Goal: Download file/media

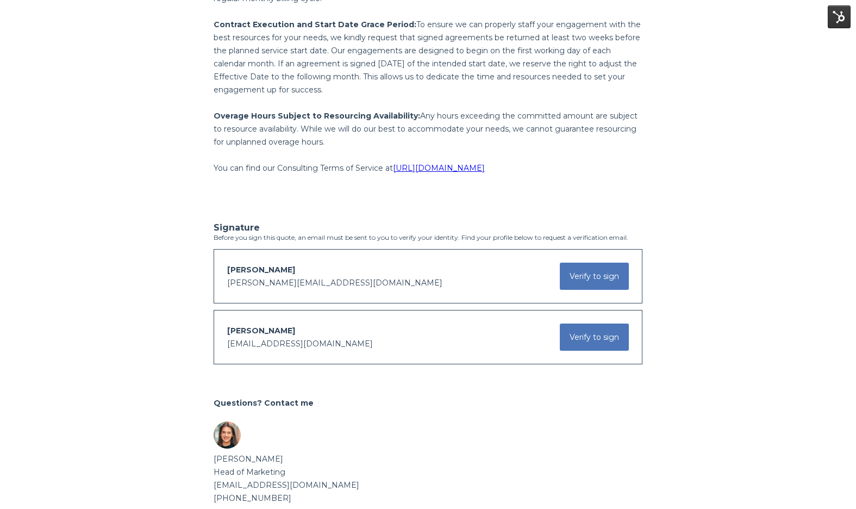
scroll to position [1946, 0]
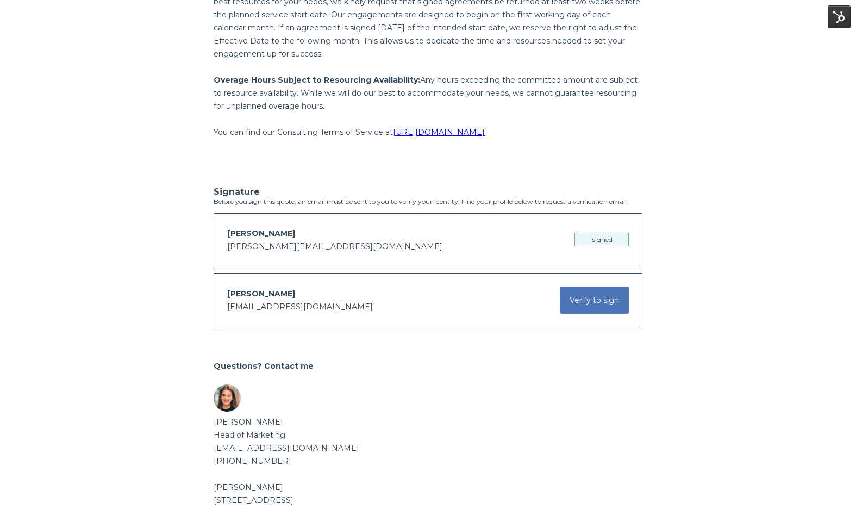
scroll to position [2131, 0]
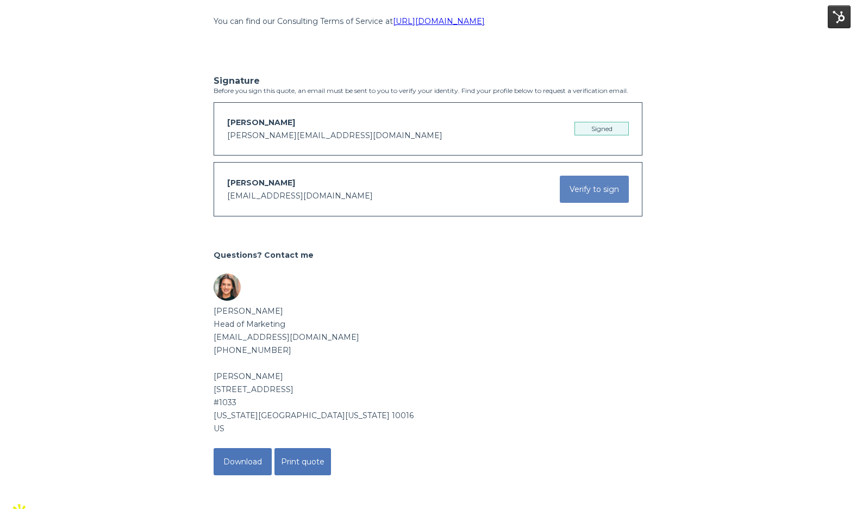
click at [608, 203] on button "Verify to sign" at bounding box center [594, 189] width 69 height 27
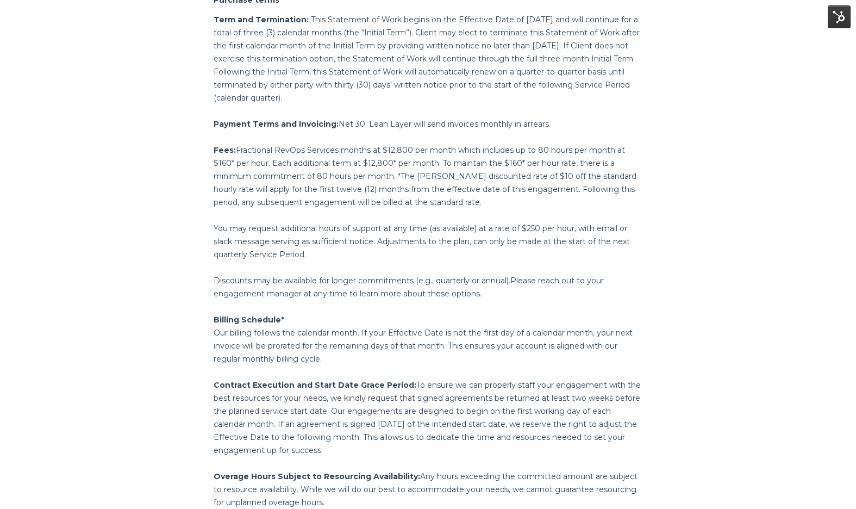
scroll to position [2131, 0]
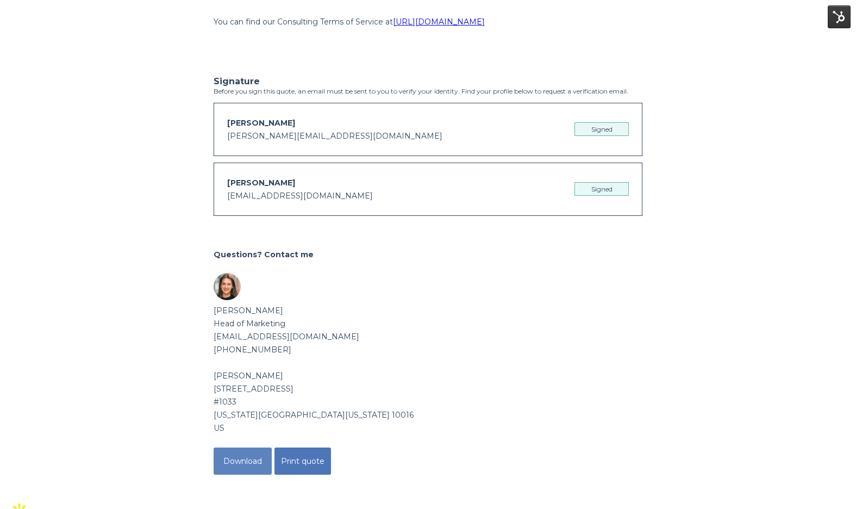
click at [230, 466] on button "Download" at bounding box center [243, 460] width 58 height 27
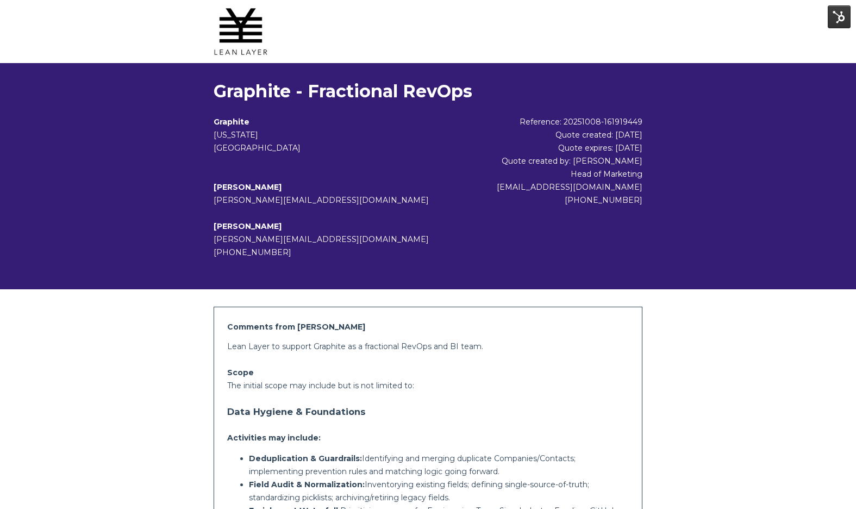
scroll to position [2131, 0]
